Goal: Communication & Community: Participate in discussion

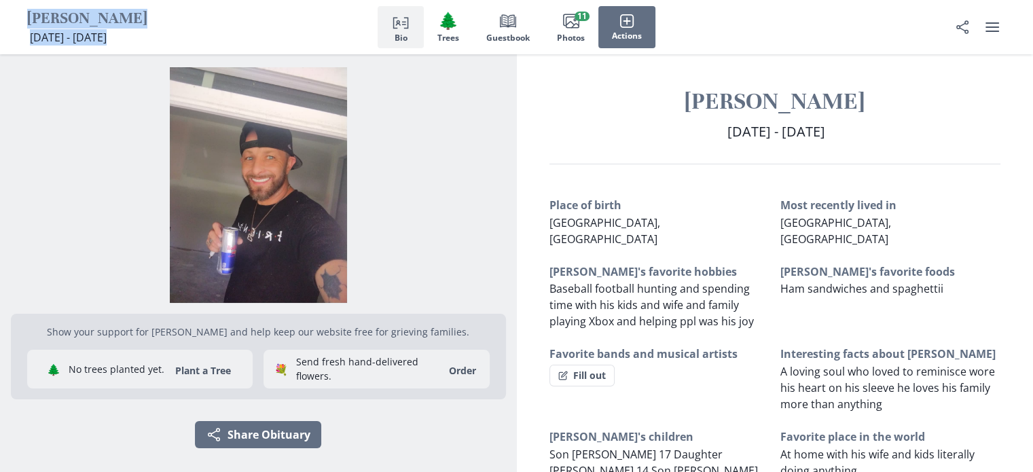
drag, startPoint x: 190, startPoint y: 35, endPoint x: 28, endPoint y: 24, distance: 162.6
click at [28, 24] on div "[PERSON_NAME] [DATE] - [DATE] [DATE] - [DATE] Person profile Bio 🌲 Trees Book G…" at bounding box center [516, 27] width 1033 height 54
copy div "[PERSON_NAME] [DATE] - [DATE] [DATE] - [DATE] Person profile Bio 🌲 Trees Book G…"
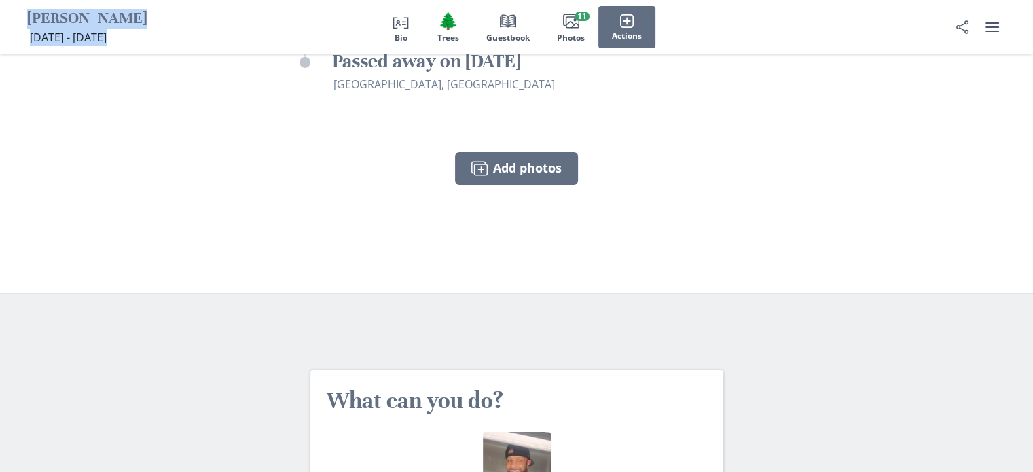
scroll to position [4901, 0]
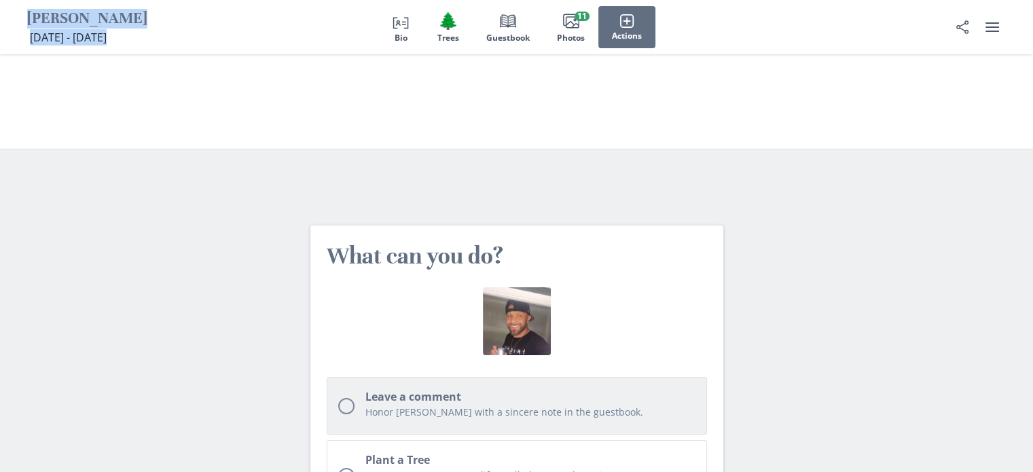
click at [454, 405] on div "Honor [PERSON_NAME] with a sincere note in the guestbook." at bounding box center [530, 414] width 330 height 18
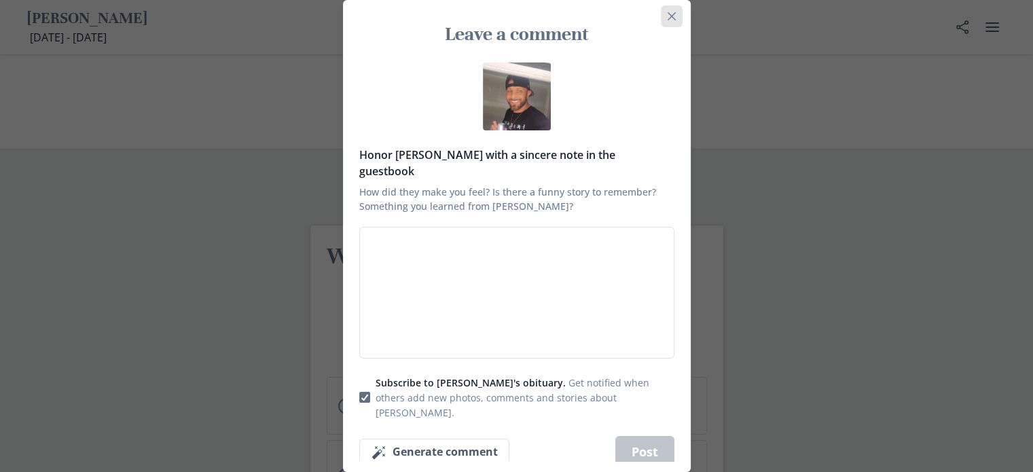
click at [680, 27] on button "Close" at bounding box center [672, 16] width 22 height 22
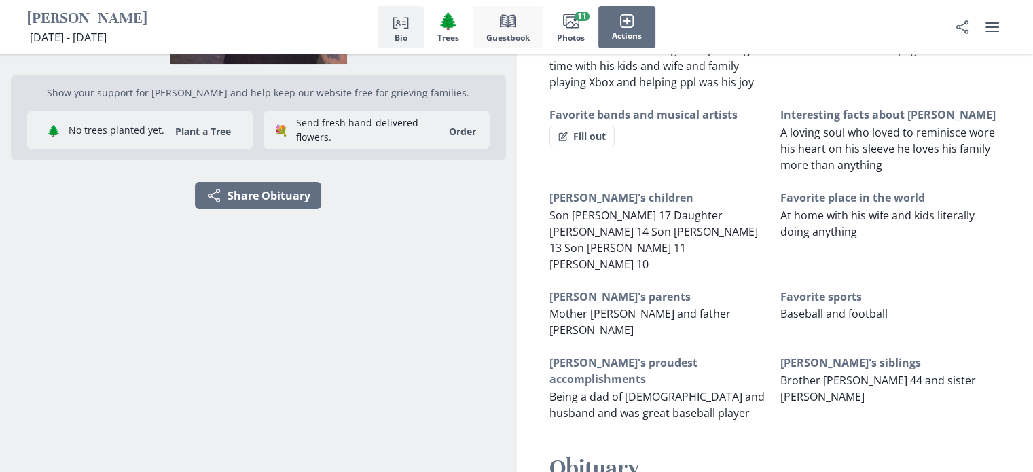
scroll to position [0, 0]
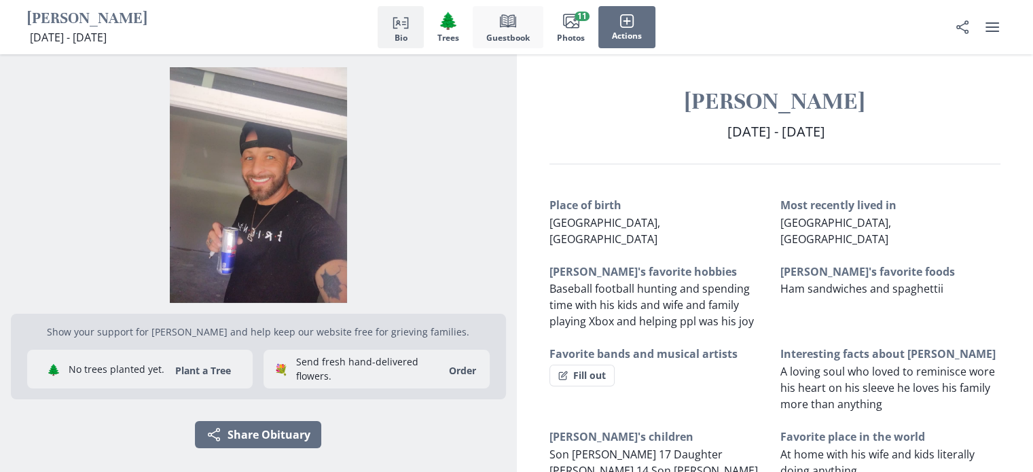
click at [530, 26] on button "Book Guestbook" at bounding box center [508, 27] width 71 height 42
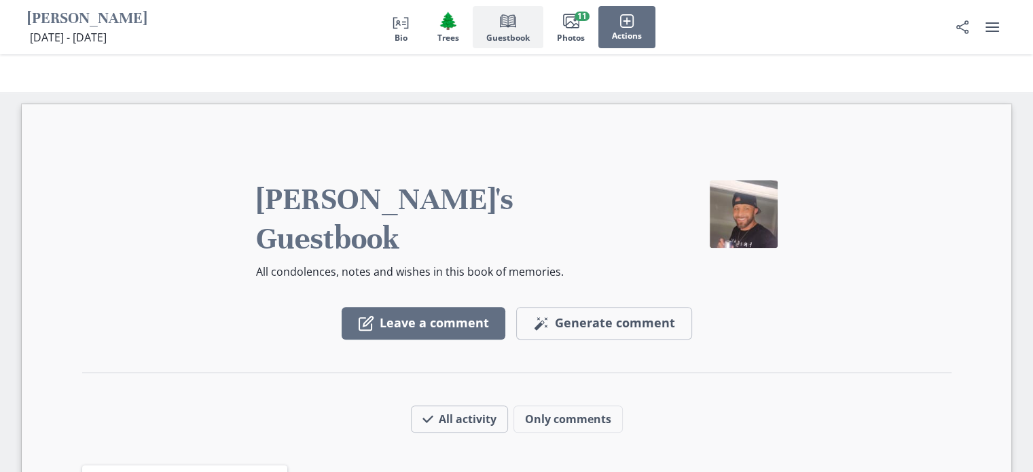
scroll to position [1461, 0]
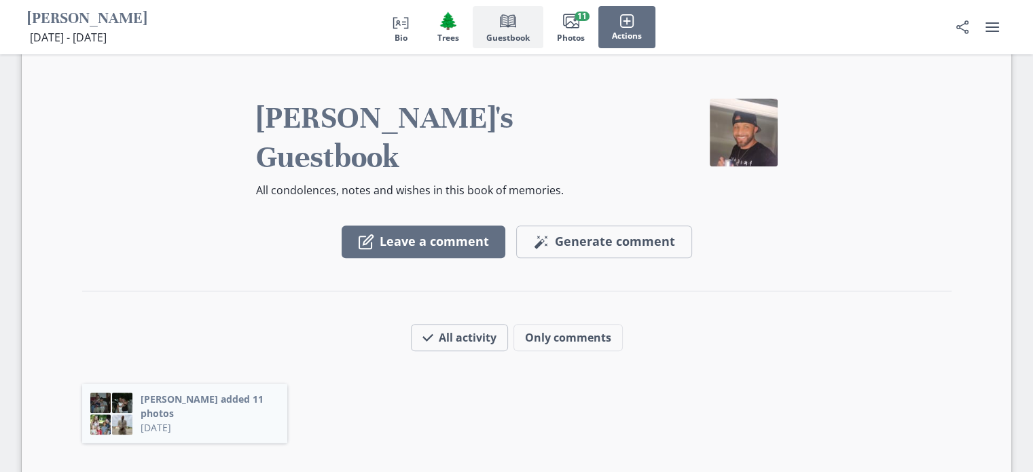
click at [224, 392] on button "[PERSON_NAME] added 11 photos" at bounding box center [210, 406] width 139 height 29
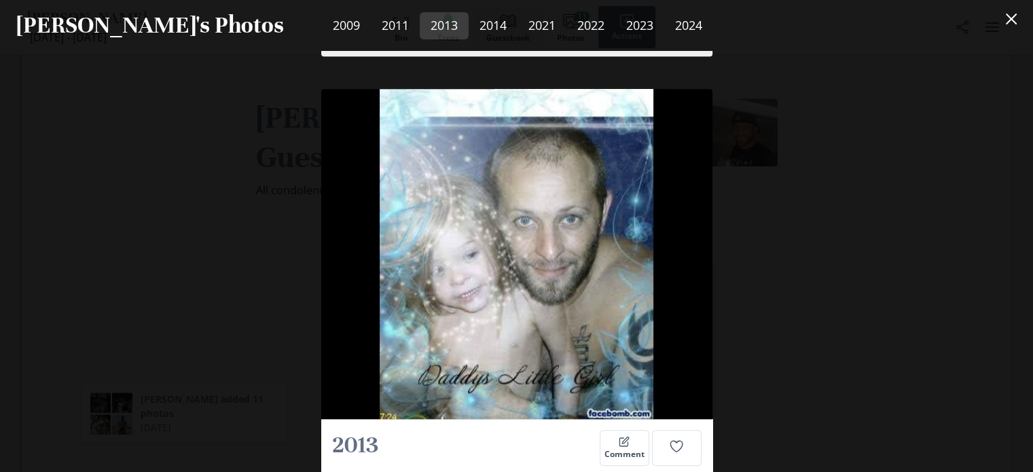
scroll to position [1462, 0]
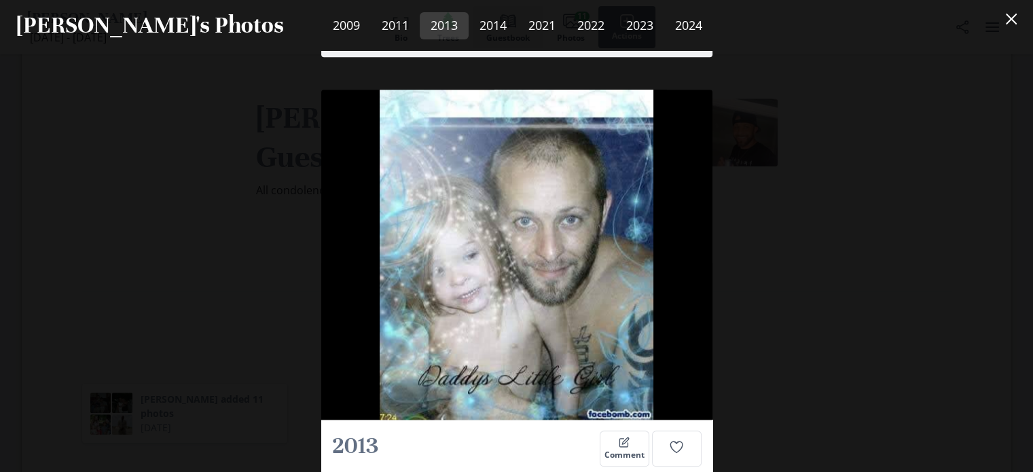
click at [216, 266] on div "2009 Comment Photo uploaded [DATE] by [PERSON_NAME] 2011 Comment Photo uploaded…" at bounding box center [516, 261] width 1033 height 421
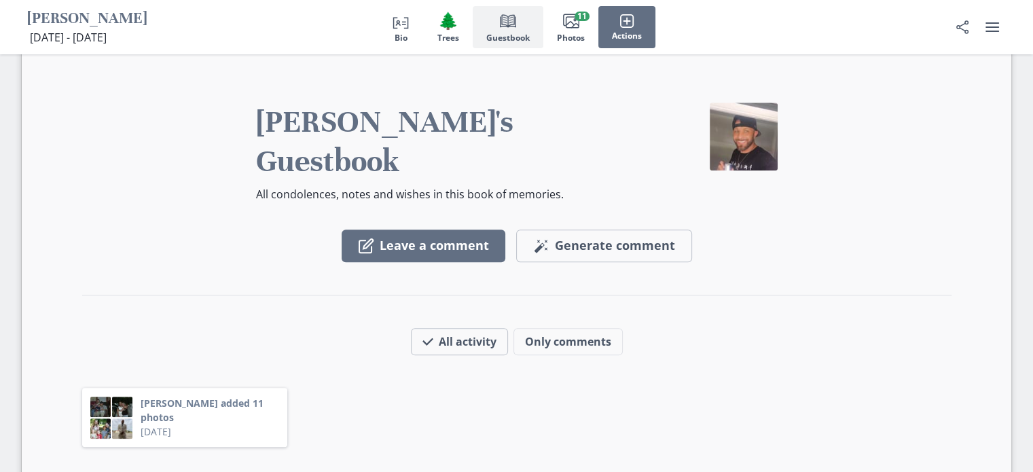
scroll to position [1456, 0]
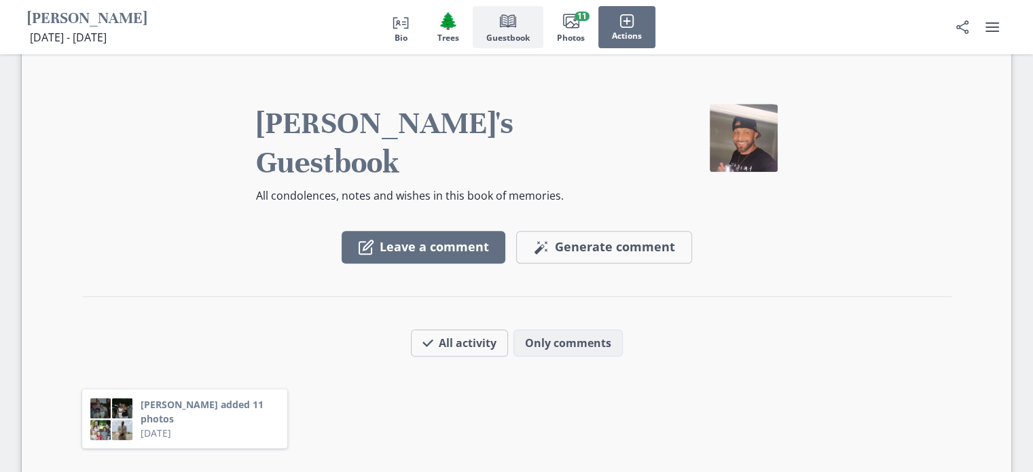
click at [536, 329] on button "Only comments" at bounding box center [567, 342] width 109 height 27
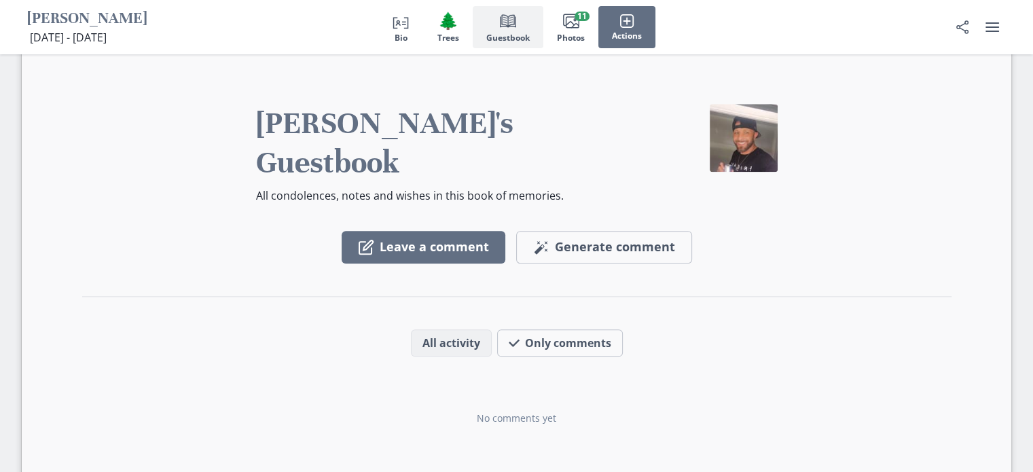
click at [469, 329] on button "All activity" at bounding box center [451, 342] width 81 height 27
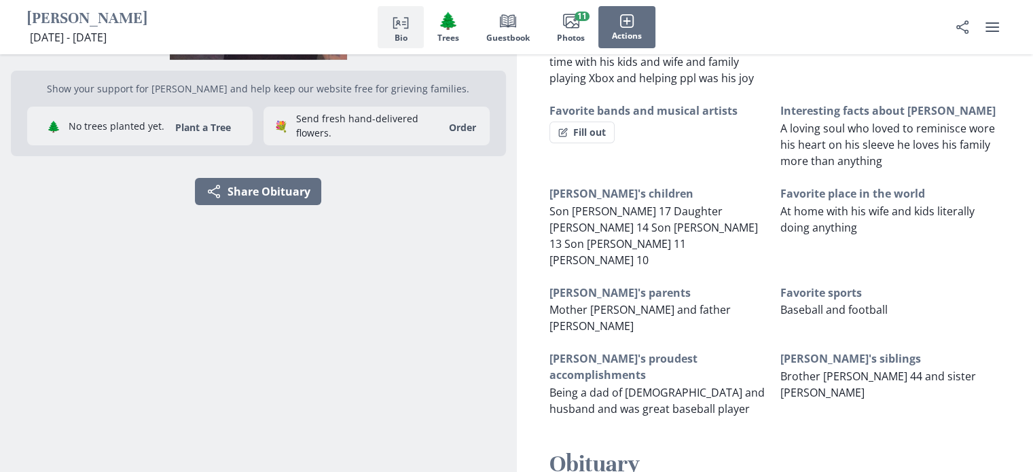
scroll to position [0, 0]
